Goal: Information Seeking & Learning: Understand process/instructions

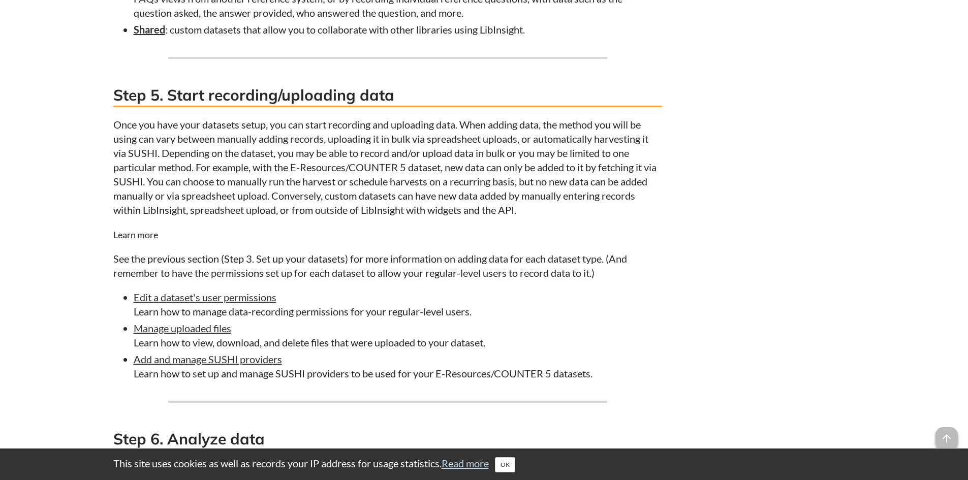
scroll to position [2591, 0]
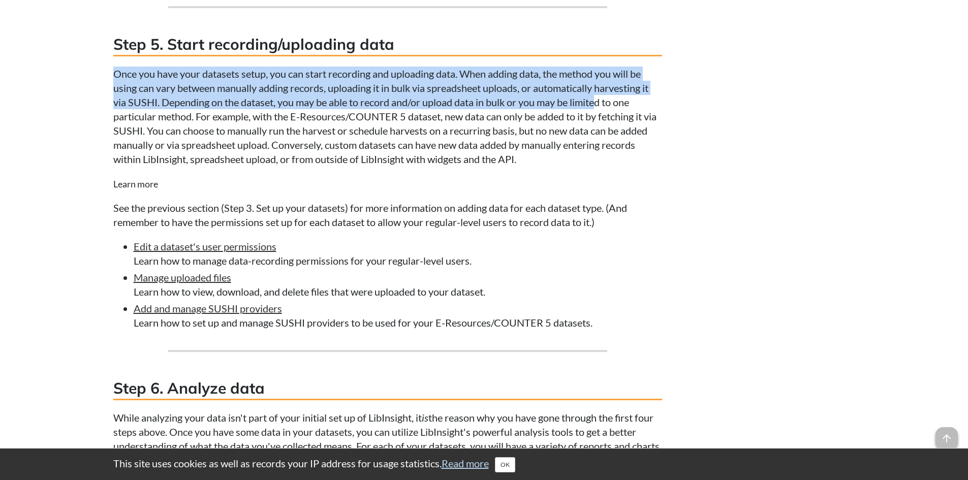
drag, startPoint x: 152, startPoint y: 99, endPoint x: 600, endPoint y: 124, distance: 448.3
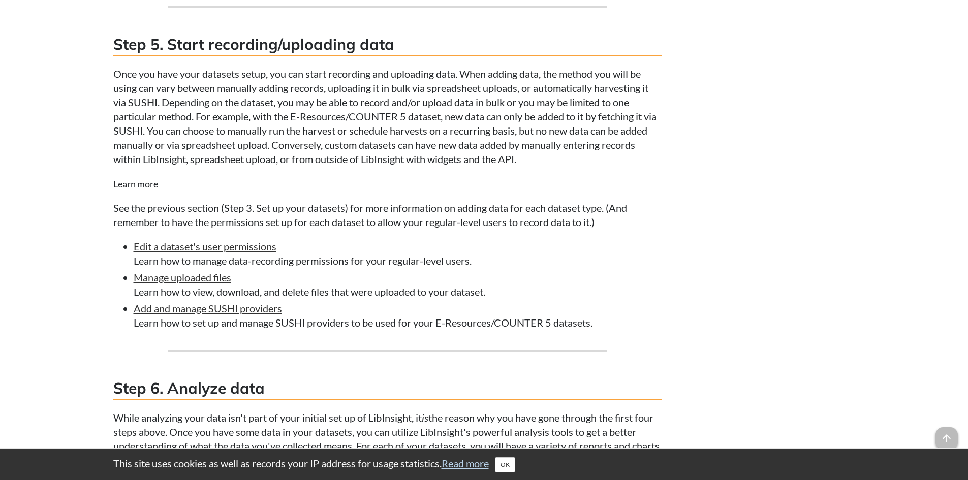
click at [493, 166] on p "Once you have your datasets setup, you can start recording and uploading data. …" at bounding box center [387, 117] width 549 height 100
drag, startPoint x: 171, startPoint y: 134, endPoint x: 533, endPoint y: 136, distance: 361.7
click at [527, 136] on p "Once you have your datasets setup, you can start recording and uploading data. …" at bounding box center [387, 117] width 549 height 100
click at [551, 138] on p "Once you have your datasets setup, you can start recording and uploading data. …" at bounding box center [387, 117] width 549 height 100
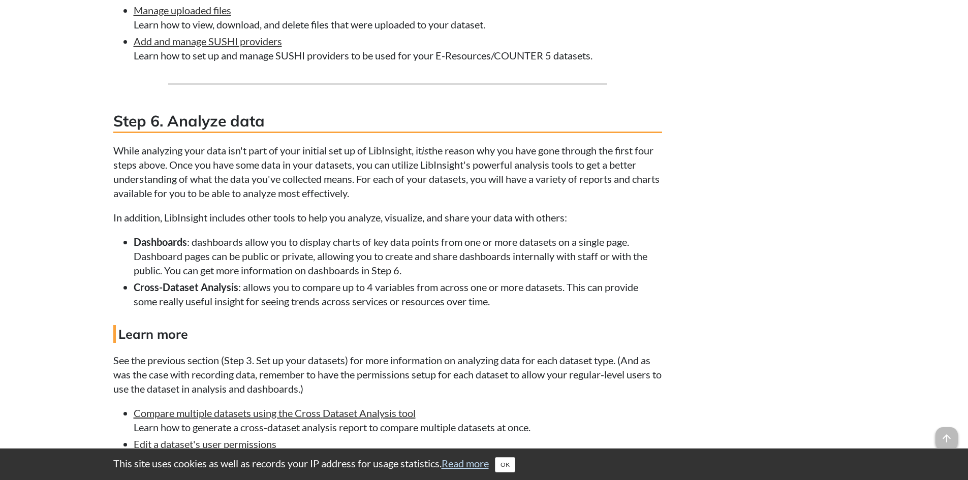
scroll to position [2896, 0]
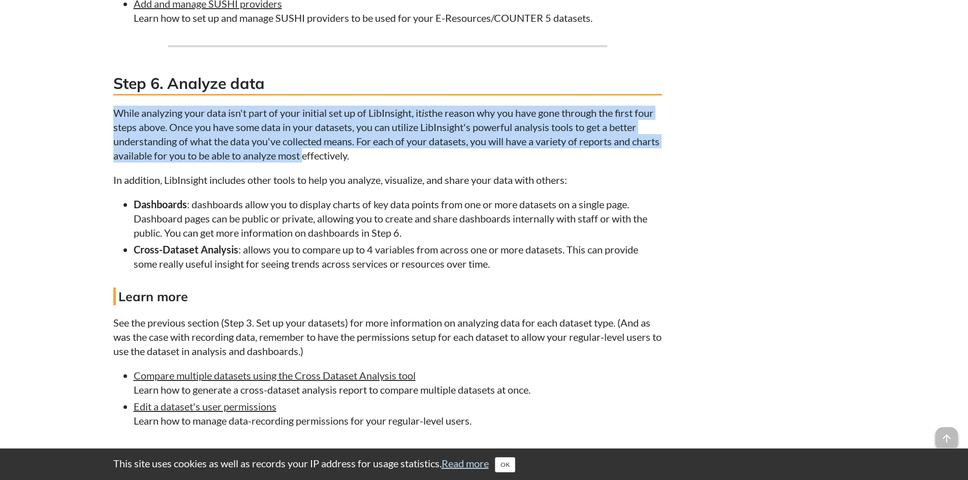
drag, startPoint x: 110, startPoint y: 147, endPoint x: 355, endPoint y: 177, distance: 246.6
click at [355, 163] on p "While analyzing your data isn't part of your initial set up of LibInsight, it i…" at bounding box center [387, 134] width 549 height 57
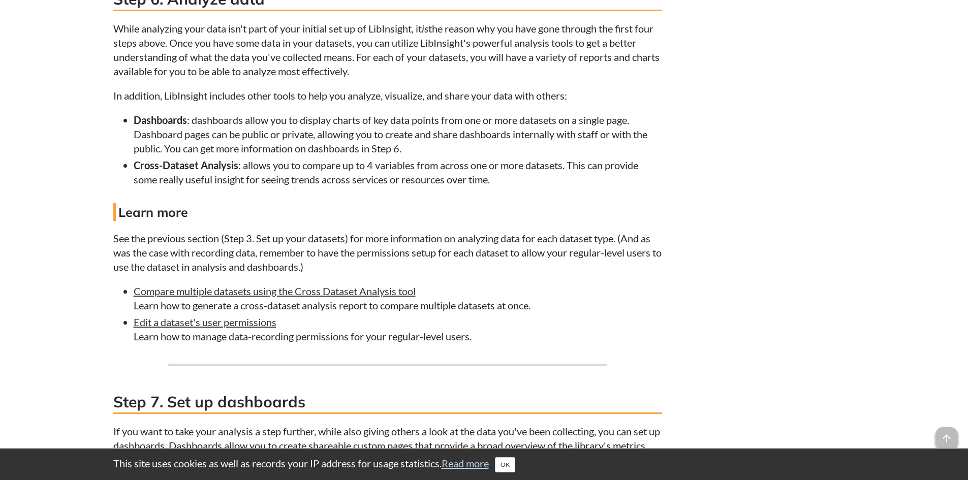
scroll to position [2997, 0]
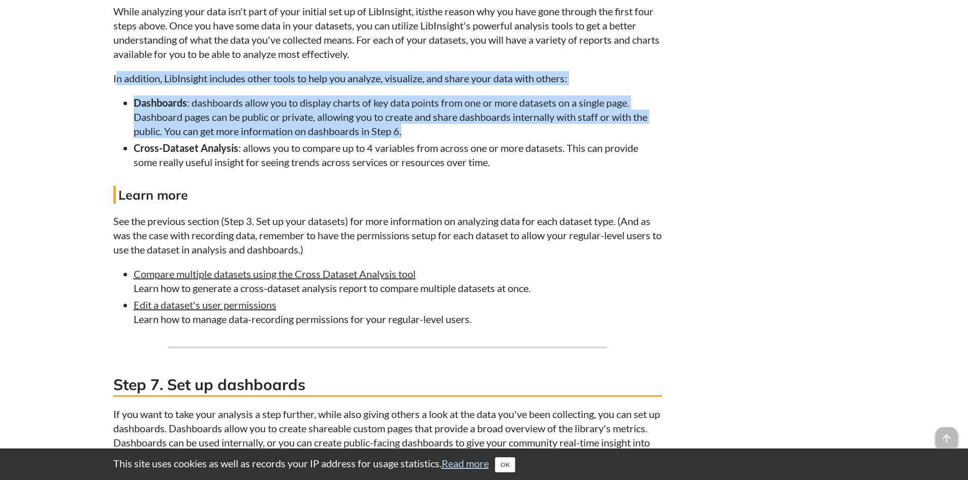
drag, startPoint x: 116, startPoint y: 110, endPoint x: 532, endPoint y: 157, distance: 418.7
click at [529, 138] on li "Dashboards : dashboards allow you to display charts of key data points from one…" at bounding box center [398, 117] width 528 height 43
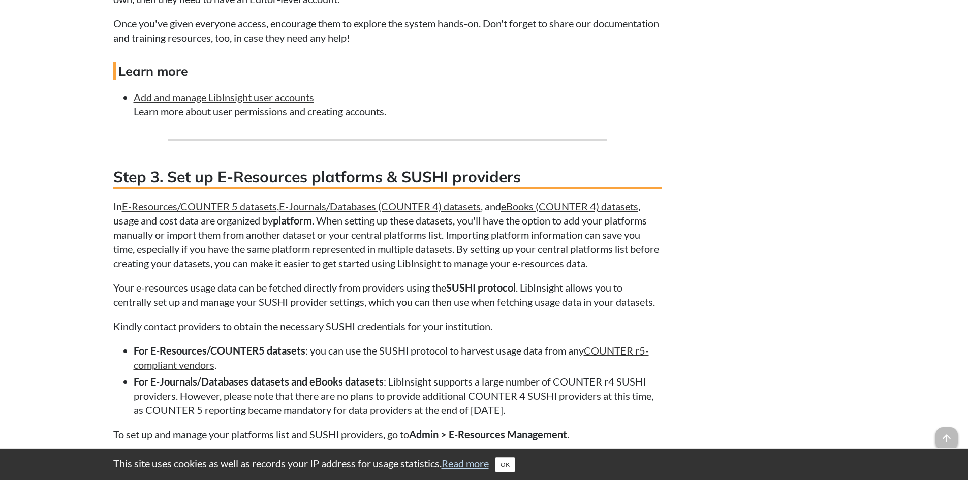
scroll to position [0, 0]
